Goal: Navigation & Orientation: Understand site structure

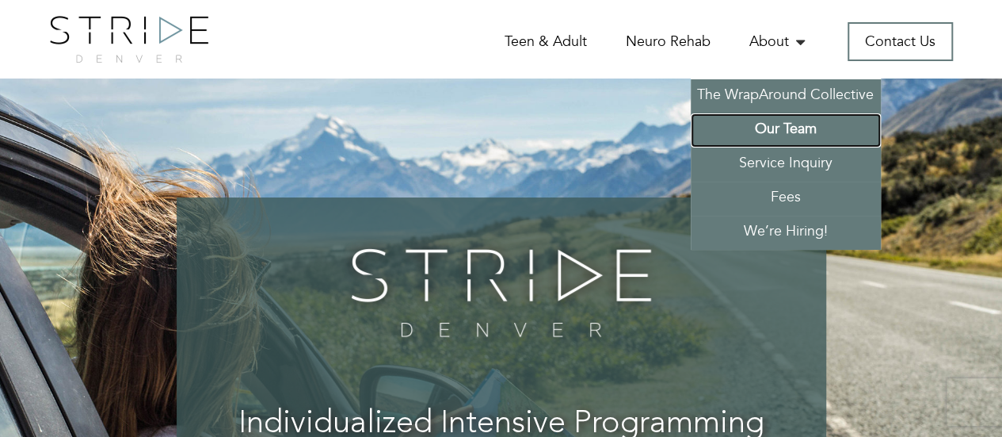
click at [786, 124] on link "Our Team" at bounding box center [786, 130] width 190 height 34
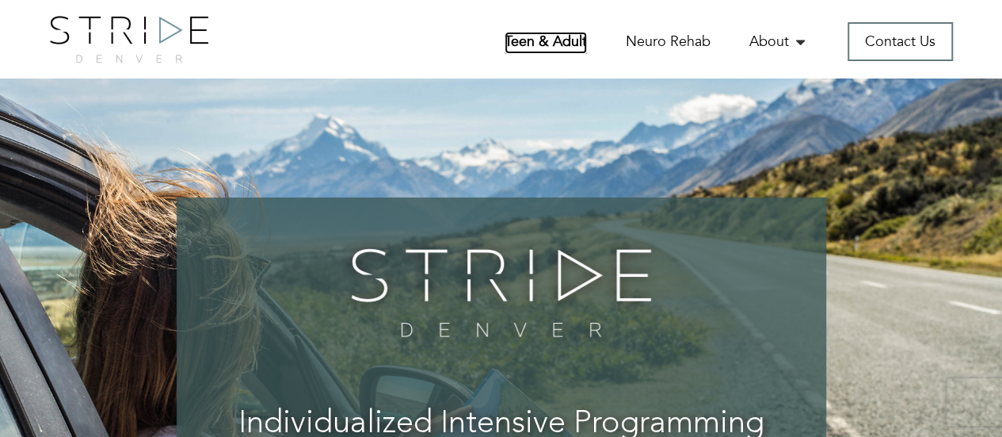
click at [557, 34] on link "Teen & Adult" at bounding box center [546, 43] width 82 height 22
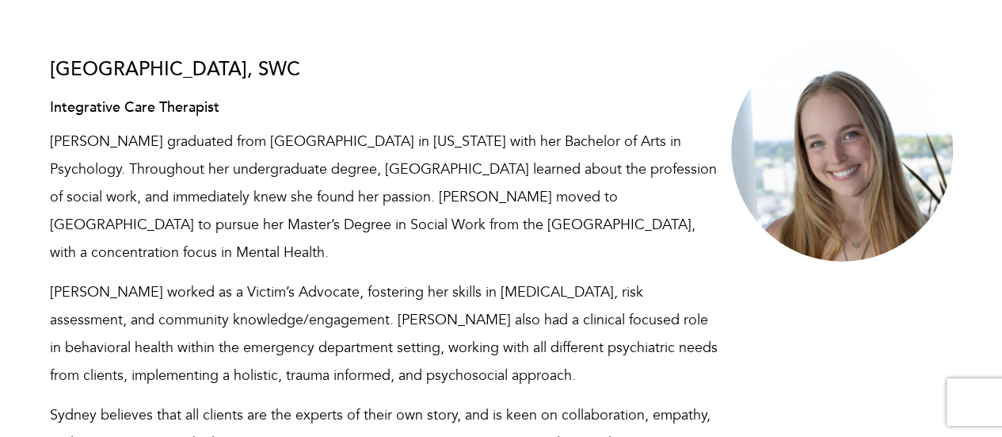
scroll to position [8001, 0]
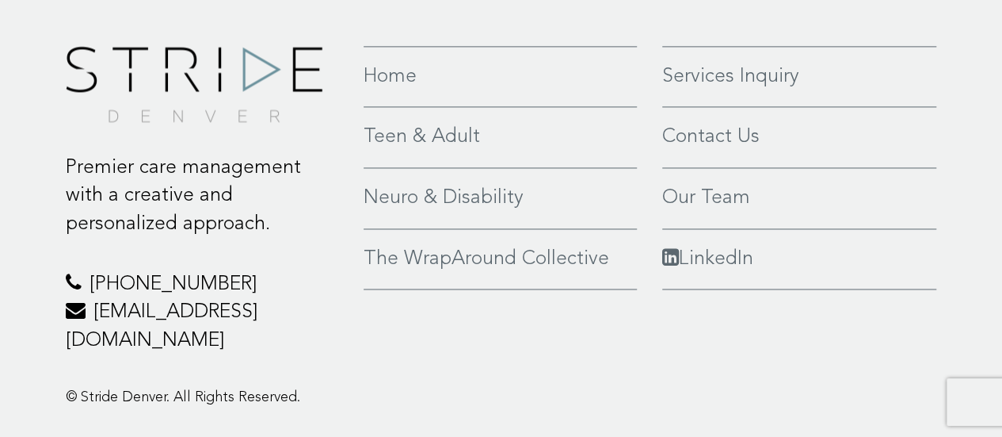
scroll to position [4199, 0]
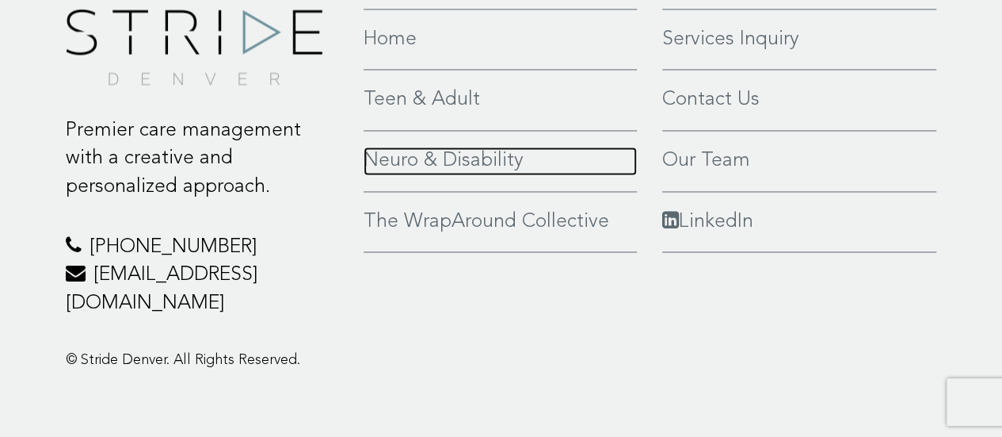
click at [461, 175] on link "Neuro & Disability" at bounding box center [500, 161] width 273 height 29
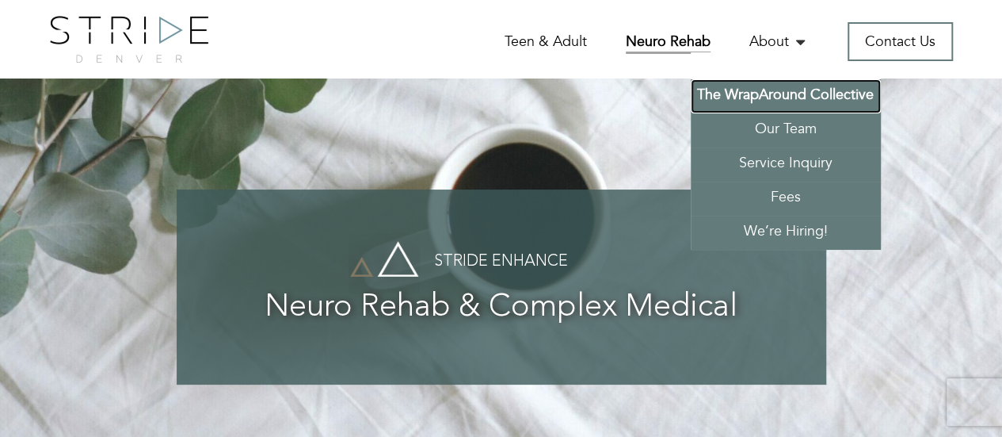
click at [762, 89] on link "The WrapAround Collective" at bounding box center [786, 96] width 190 height 34
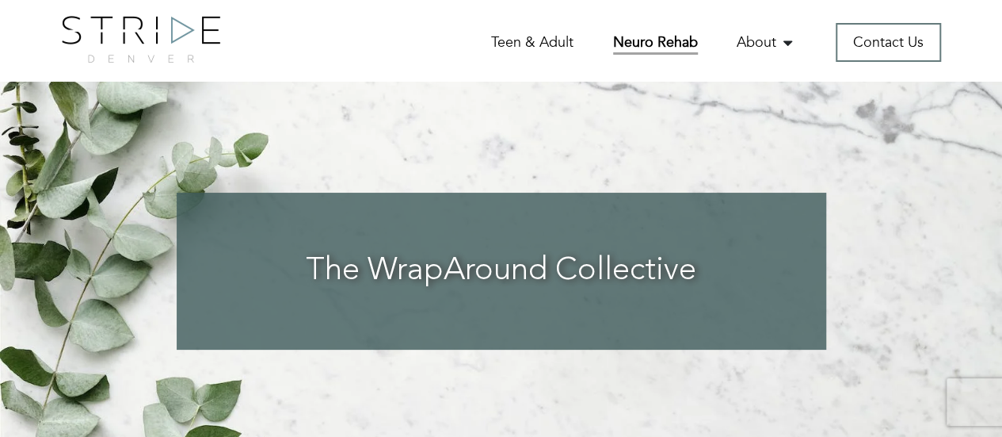
click at [649, 44] on link "Neuro Rehab" at bounding box center [655, 43] width 85 height 22
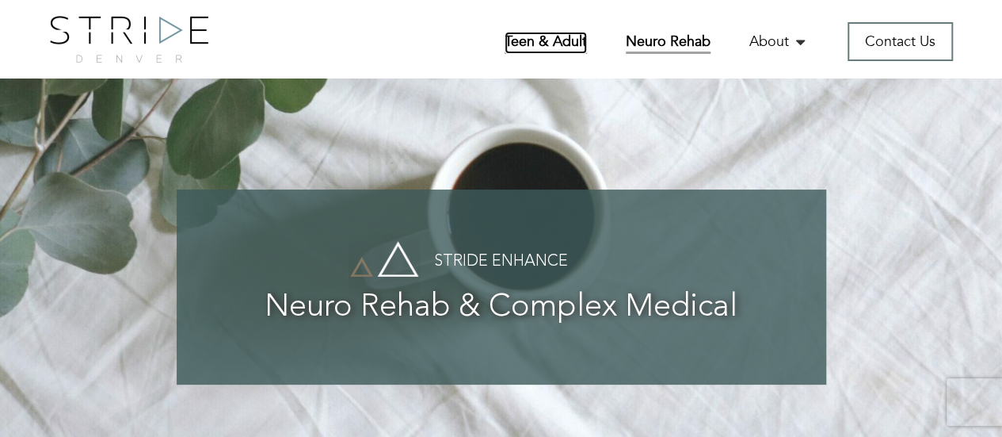
click at [536, 36] on link "Teen & Adult" at bounding box center [546, 43] width 82 height 22
